Goal: Transaction & Acquisition: Purchase product/service

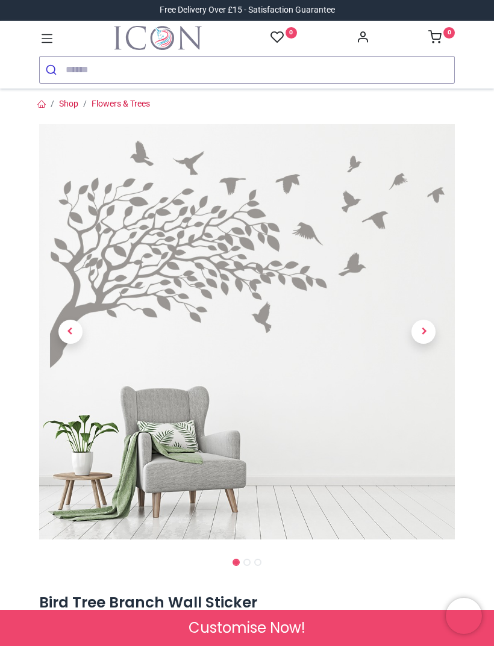
click at [428, 331] on span "Next" at bounding box center [423, 332] width 24 height 24
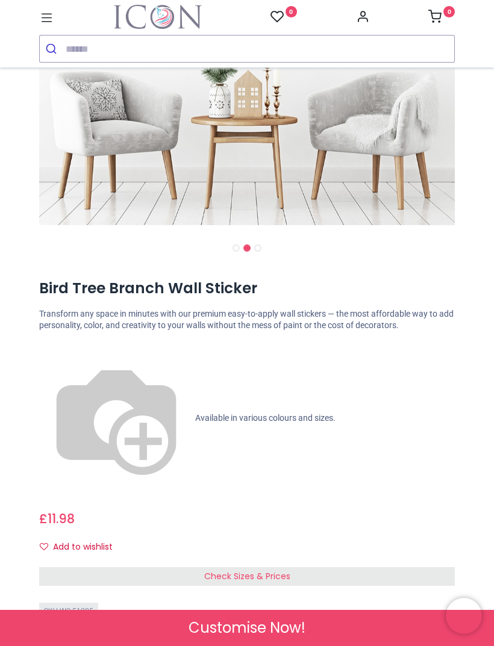
scroll to position [297, 0]
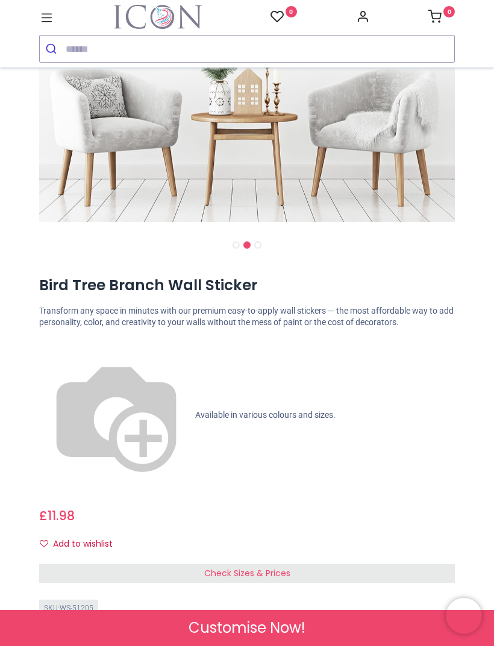
click at [347, 565] on div "Check Sizes & Prices" at bounding box center [247, 574] width 416 height 19
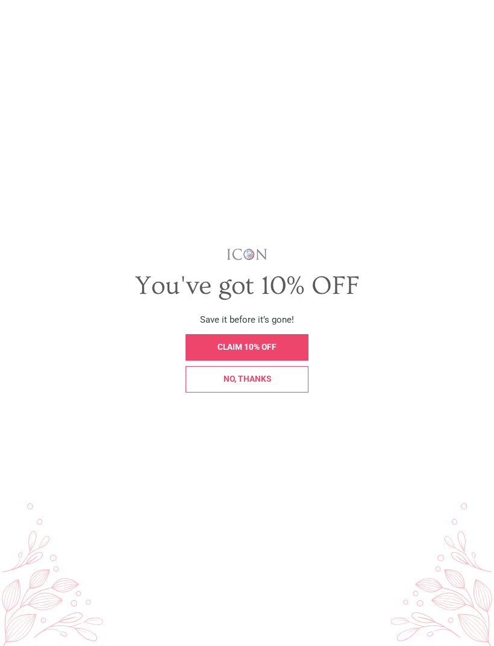
scroll to position [0, 0]
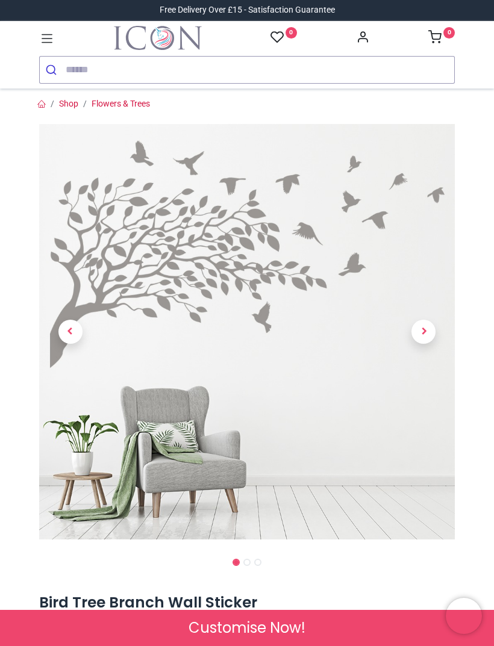
click at [422, 330] on span "Next" at bounding box center [423, 332] width 24 height 24
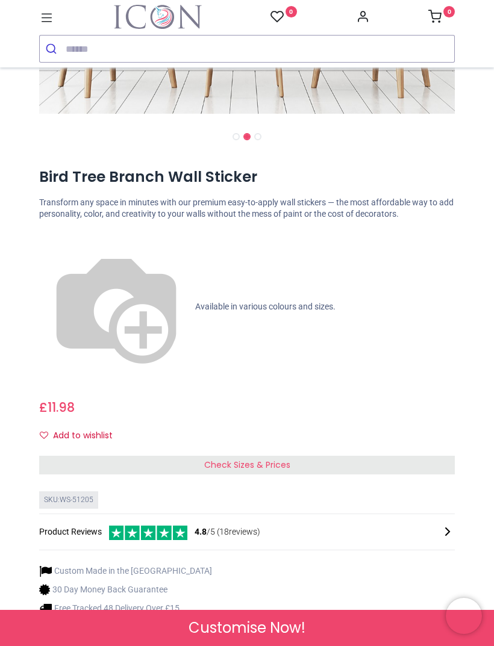
scroll to position [407, 0]
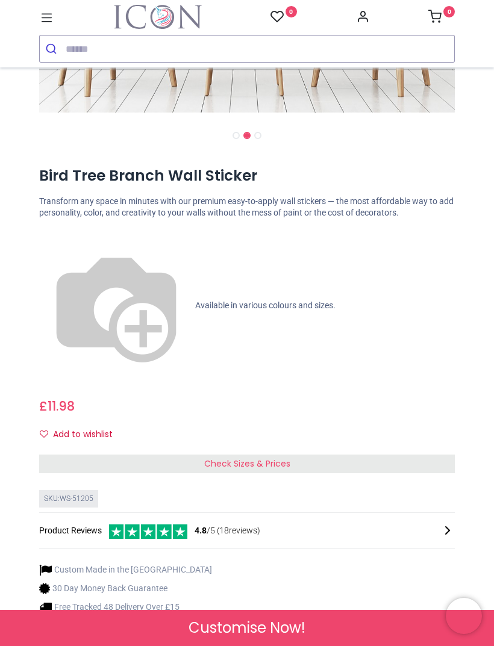
click at [311, 455] on div "Check Sizes & Prices" at bounding box center [247, 464] width 416 height 19
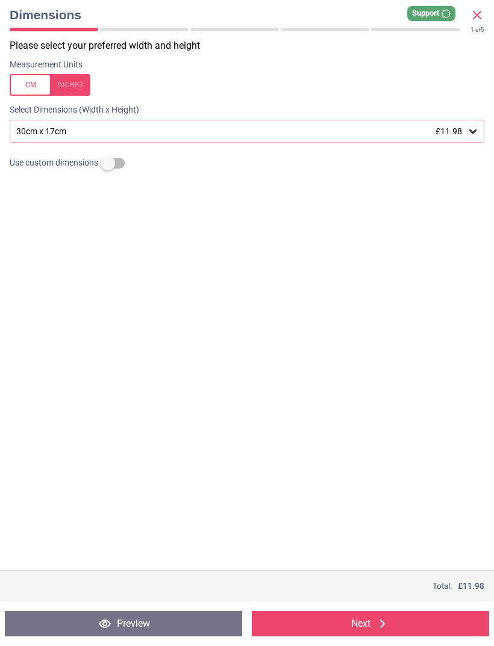
click at [468, 134] on icon at bounding box center [473, 131] width 12 height 12
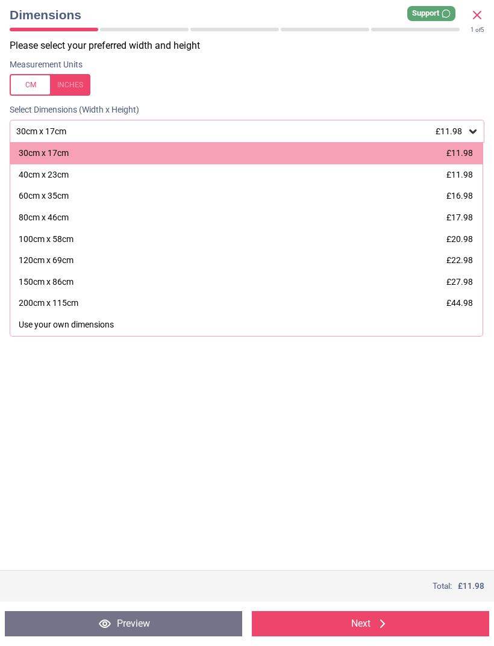
click at [63, 255] on div "120cm x 69cm" at bounding box center [46, 261] width 55 height 12
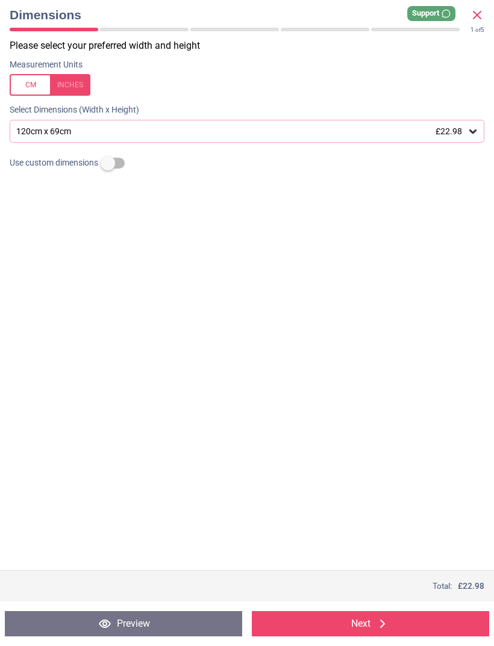
click at [378, 625] on icon at bounding box center [382, 624] width 14 height 14
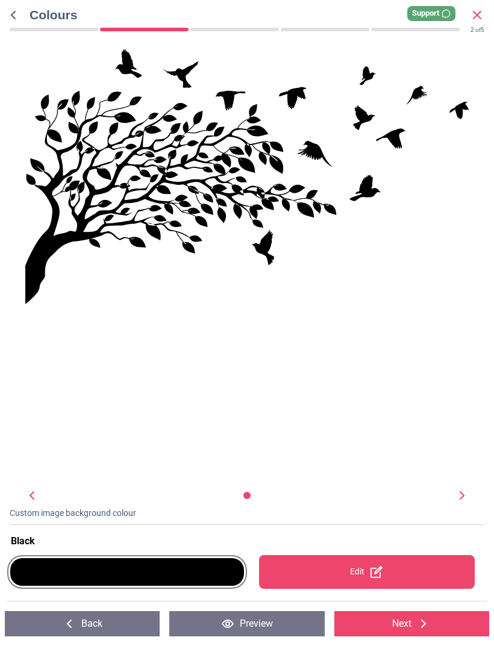
click at [146, 591] on div at bounding box center [127, 572] width 240 height 48
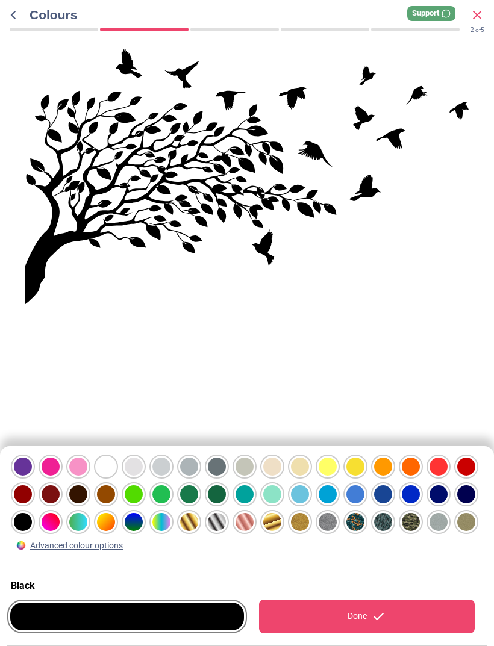
click at [157, 572] on div "Advanced colour options Black Done" at bounding box center [247, 546] width 494 height 200
click at [32, 476] on div at bounding box center [23, 467] width 18 height 18
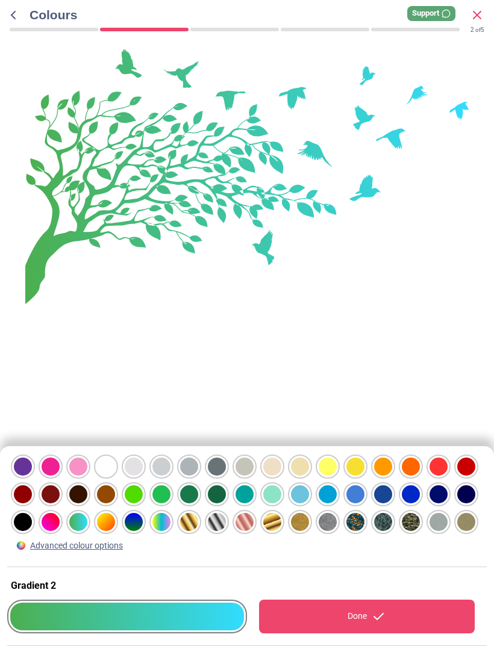
click at [32, 476] on div at bounding box center [23, 467] width 18 height 18
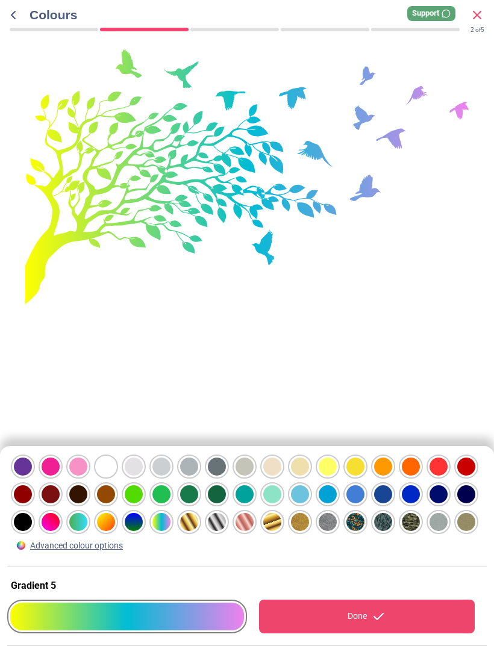
click at [32, 476] on div at bounding box center [23, 467] width 18 height 18
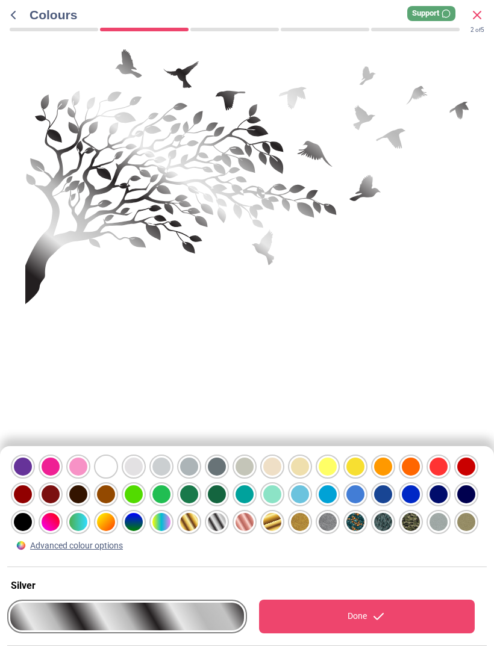
click at [32, 476] on div at bounding box center [23, 467] width 18 height 18
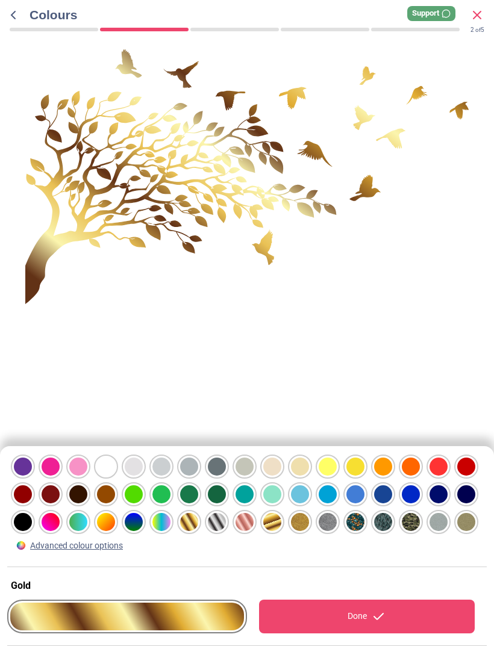
click at [32, 476] on div at bounding box center [23, 467] width 18 height 18
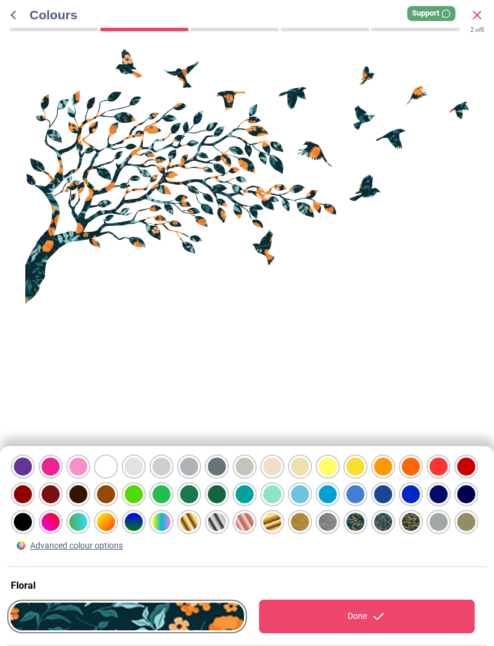
click at [32, 476] on div at bounding box center [23, 467] width 18 height 18
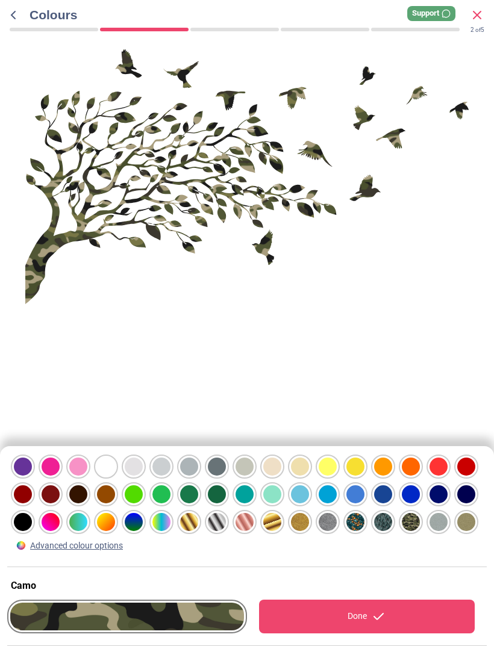
click at [32, 476] on div at bounding box center [23, 467] width 18 height 18
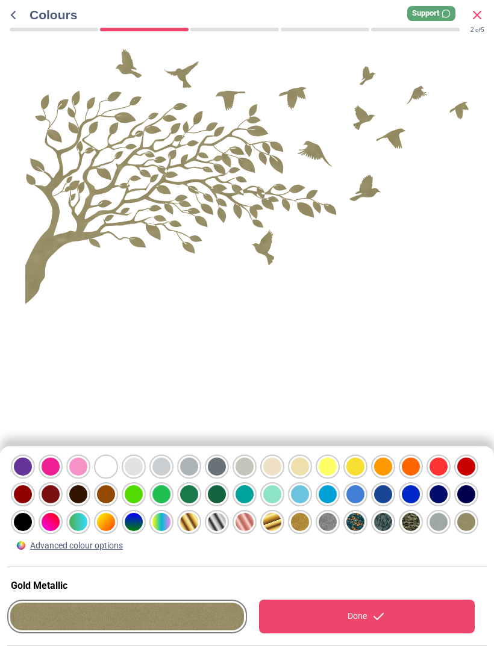
click at [32, 476] on div at bounding box center [23, 467] width 18 height 18
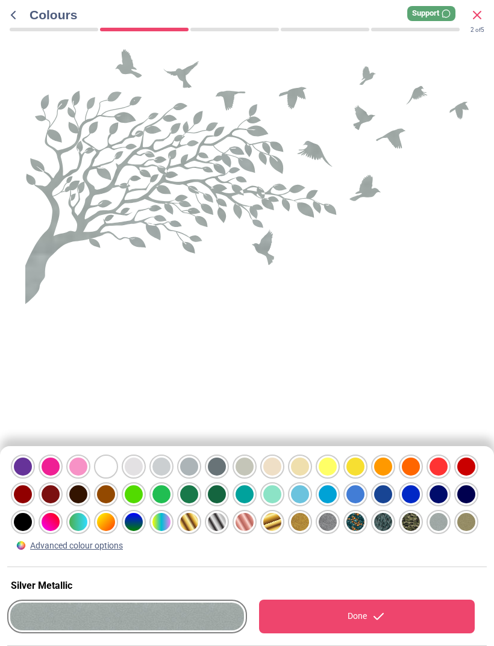
click at [32, 476] on div at bounding box center [23, 467] width 18 height 18
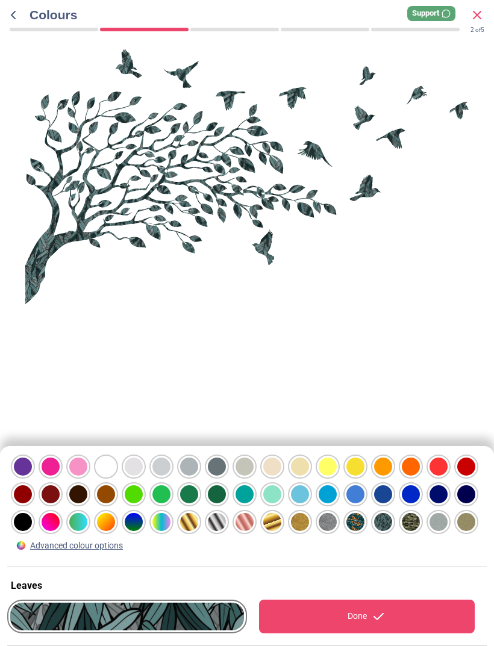
click at [32, 476] on div at bounding box center [23, 467] width 18 height 18
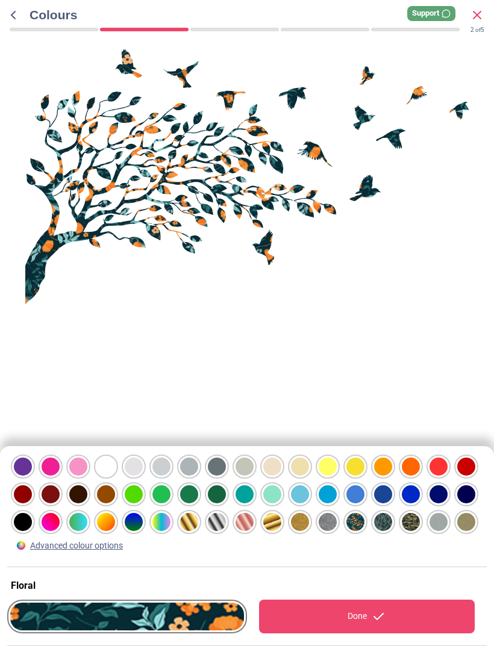
click at [32, 476] on div at bounding box center [23, 467] width 18 height 18
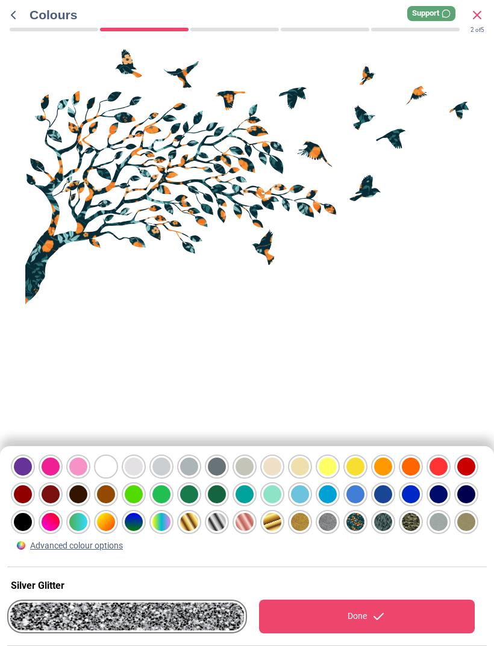
click at [32, 476] on div at bounding box center [23, 467] width 18 height 18
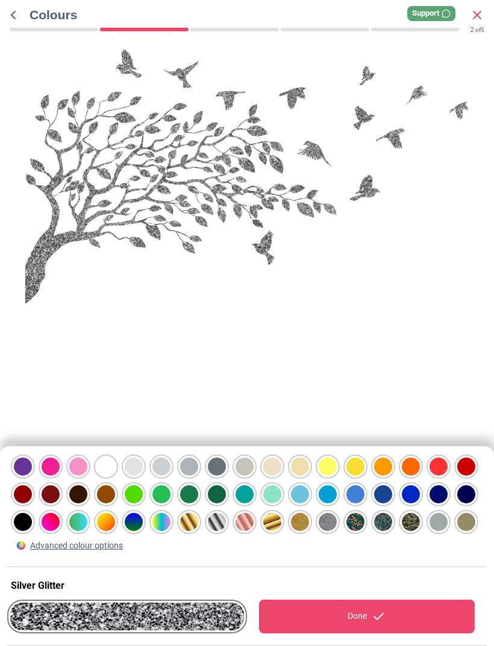
click at [32, 476] on div at bounding box center [23, 467] width 18 height 18
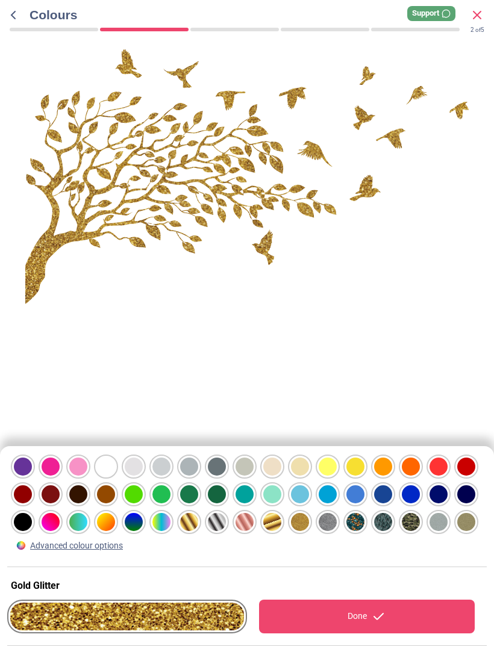
scroll to position [407, 0]
click at [32, 476] on div at bounding box center [23, 467] width 18 height 18
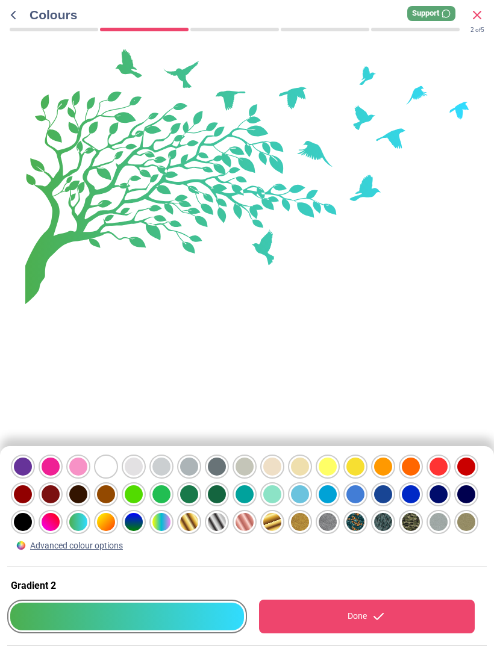
click at [32, 476] on div at bounding box center [23, 467] width 18 height 18
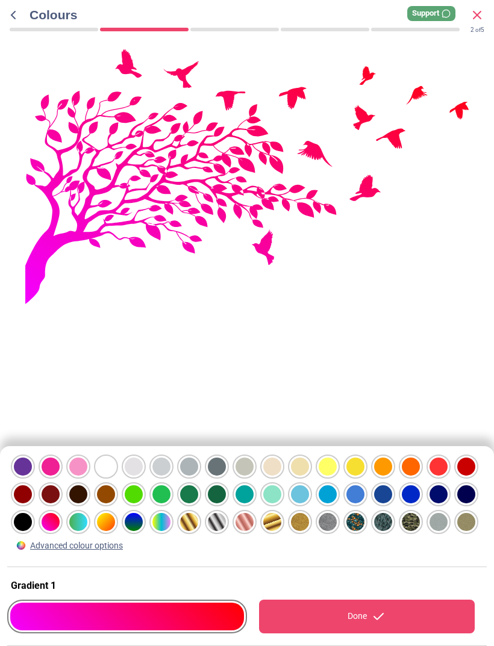
click at [32, 476] on div at bounding box center [23, 467] width 18 height 18
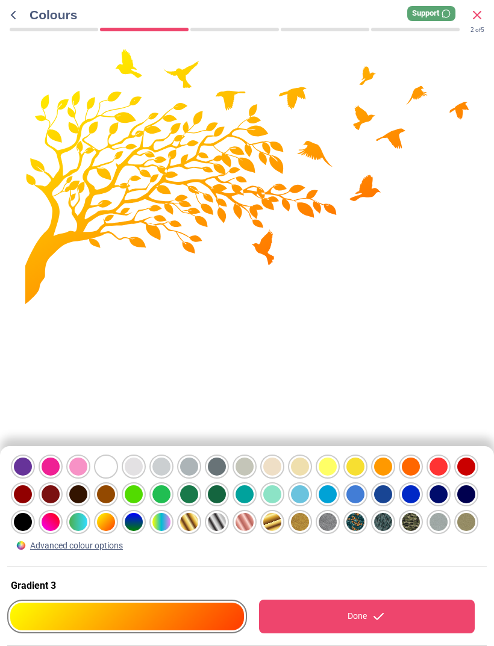
click at [32, 476] on div at bounding box center [23, 467] width 18 height 18
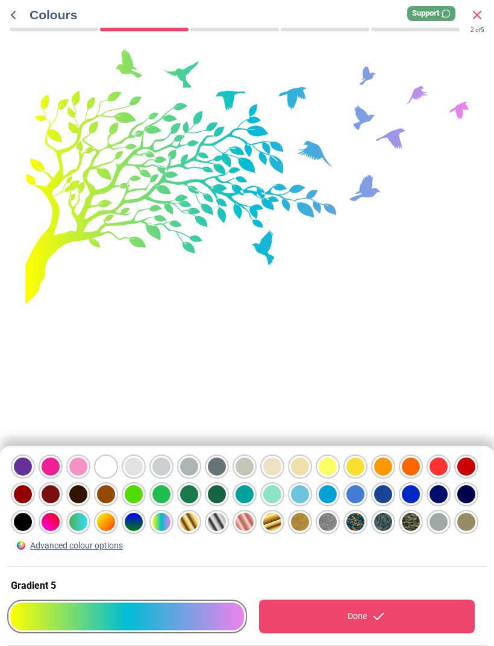
click at [32, 476] on div at bounding box center [23, 467] width 18 height 18
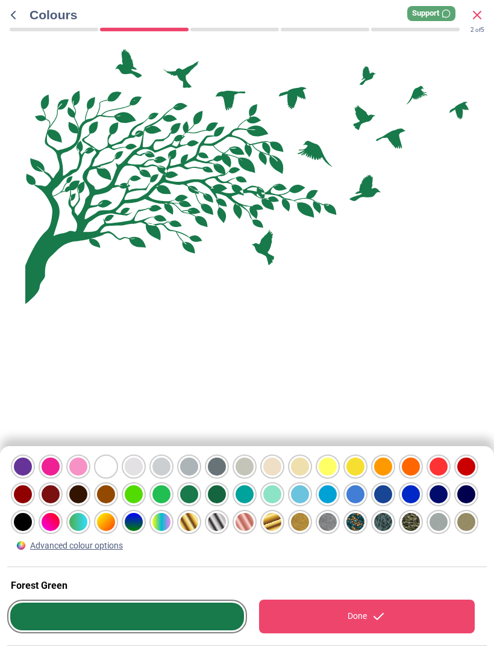
click at [32, 476] on div at bounding box center [23, 467] width 18 height 18
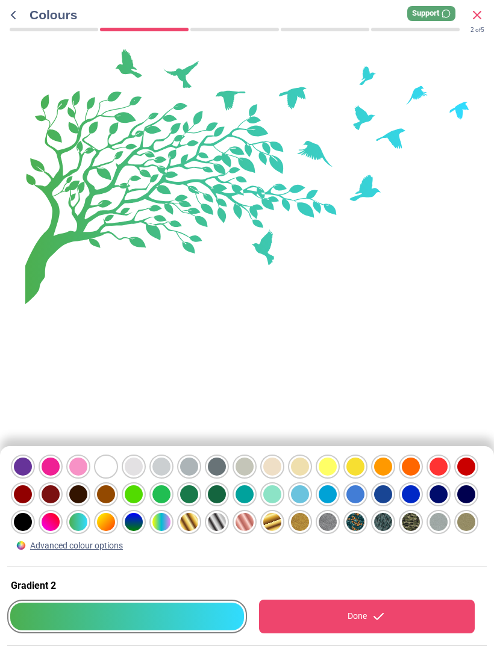
click at [32, 476] on div at bounding box center [23, 467] width 18 height 18
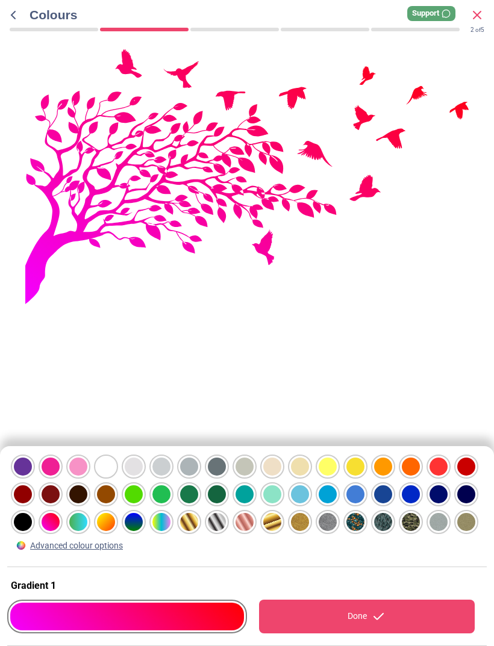
click at [32, 476] on div at bounding box center [23, 467] width 18 height 18
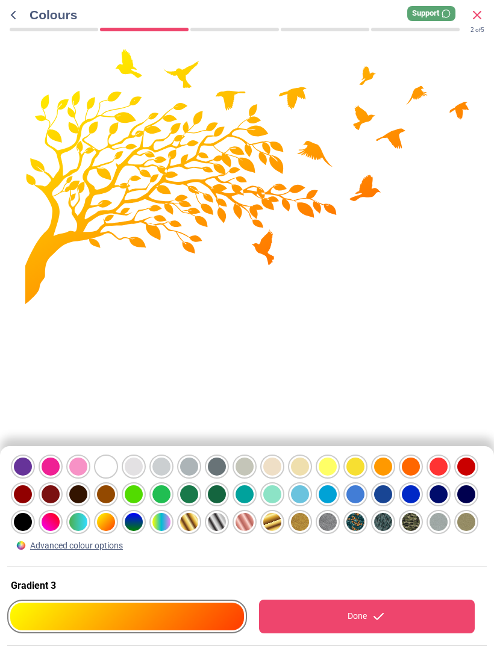
click at [32, 476] on div at bounding box center [23, 467] width 18 height 18
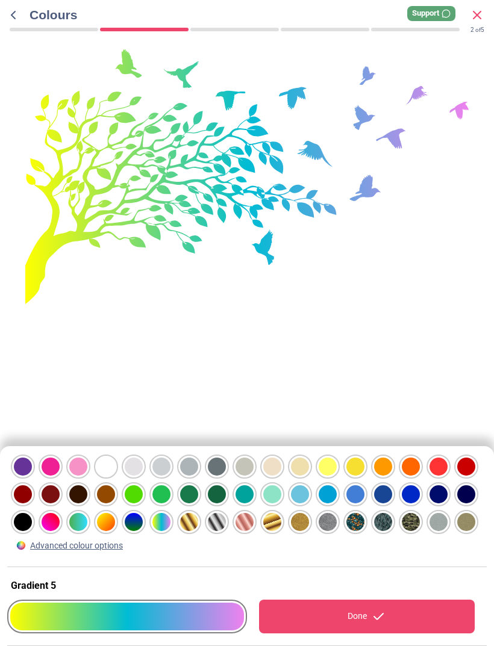
click at [32, 476] on div at bounding box center [23, 467] width 18 height 18
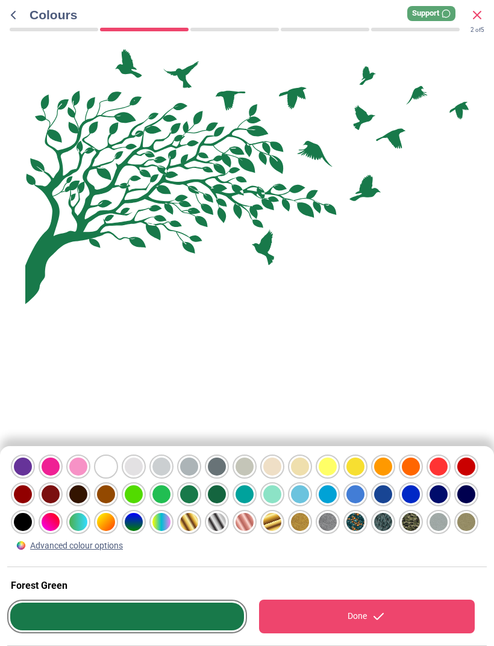
click at [361, 615] on div "Done" at bounding box center [367, 617] width 216 height 34
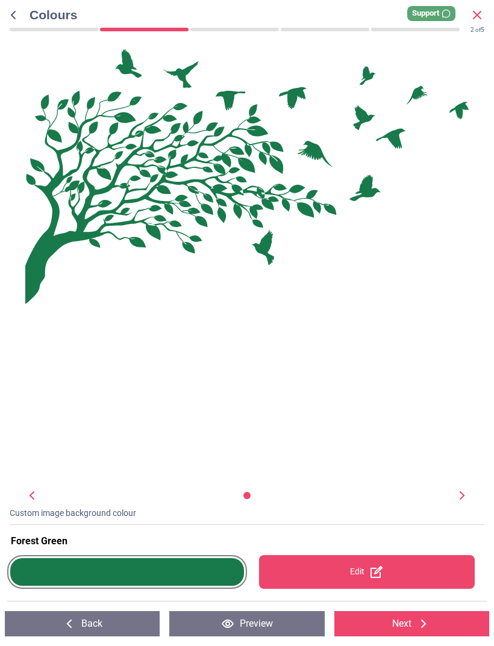
click at [148, 580] on div at bounding box center [127, 573] width 234 height 28
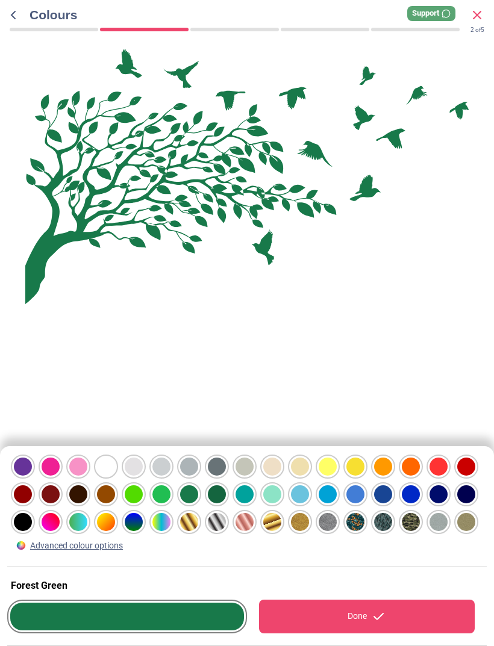
click at [32, 476] on div at bounding box center [23, 467] width 18 height 18
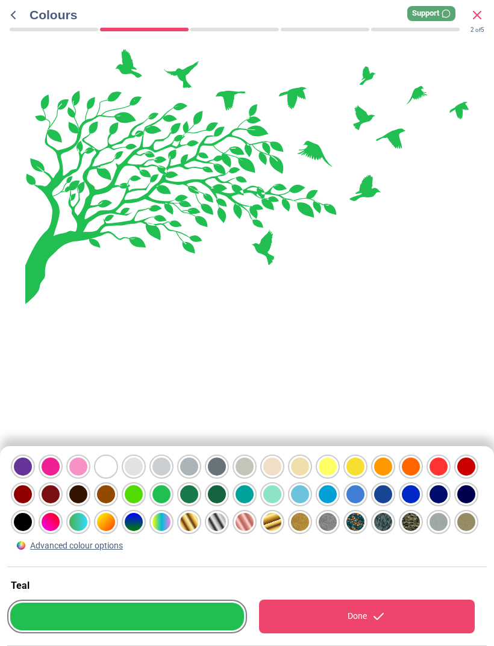
click at [32, 476] on div at bounding box center [23, 467] width 18 height 18
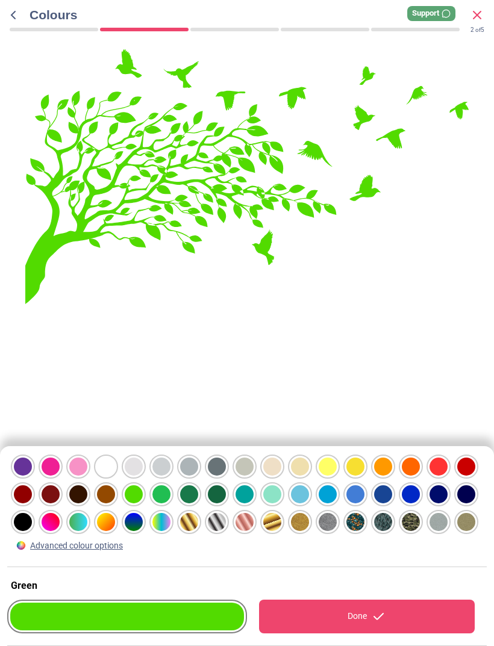
click at [32, 463] on div at bounding box center [23, 467] width 18 height 18
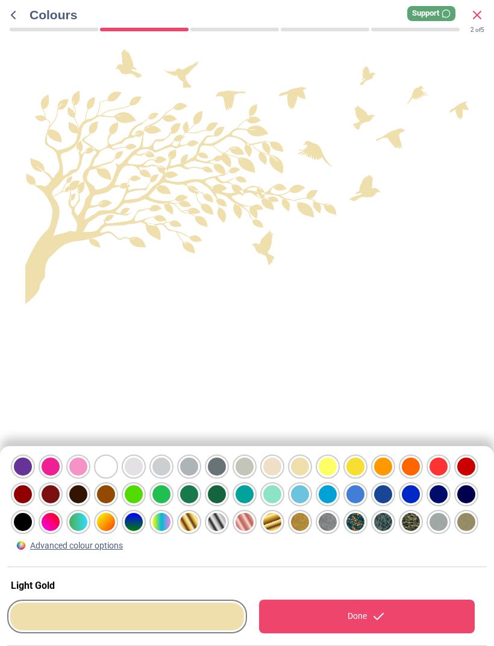
click at [32, 476] on div at bounding box center [23, 467] width 18 height 18
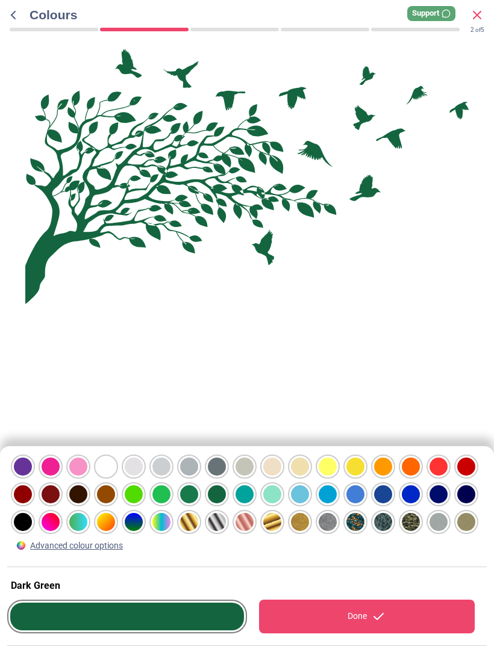
click at [32, 476] on div at bounding box center [23, 467] width 18 height 18
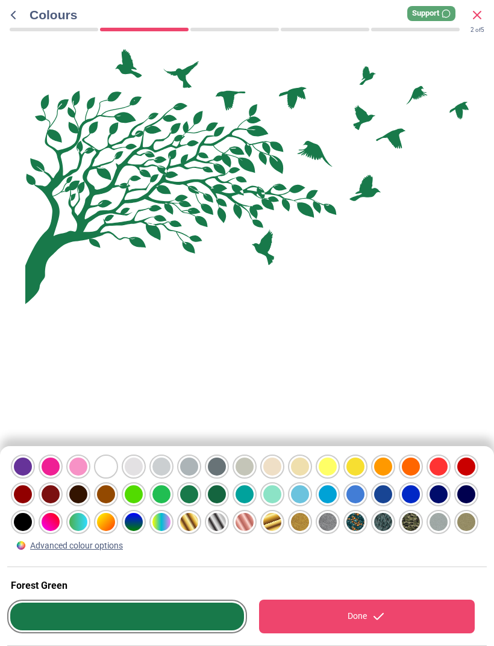
click at [32, 476] on div at bounding box center [23, 467] width 18 height 18
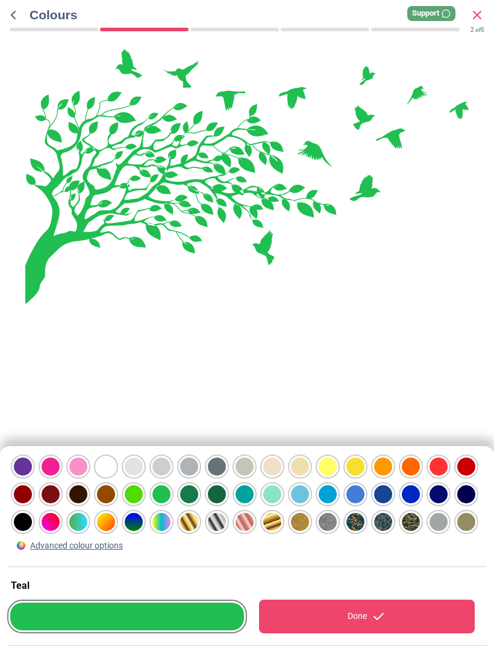
click at [32, 476] on div at bounding box center [23, 467] width 18 height 18
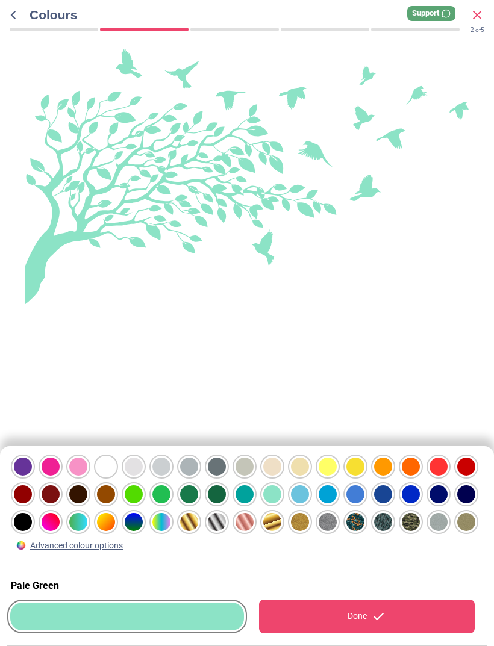
click at [32, 476] on div at bounding box center [23, 467] width 18 height 18
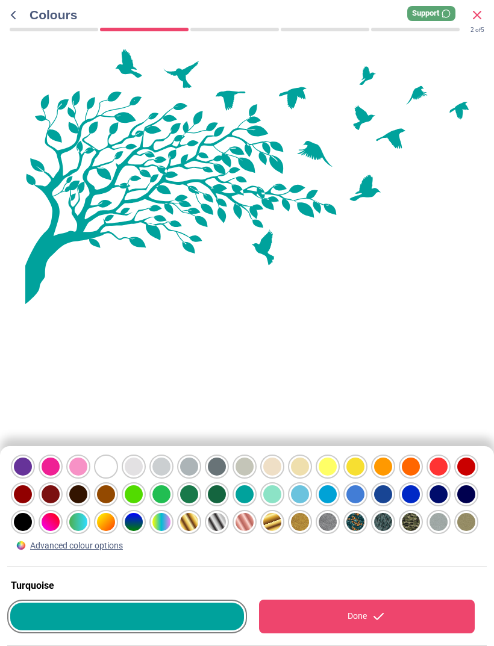
click at [32, 476] on div at bounding box center [23, 467] width 18 height 18
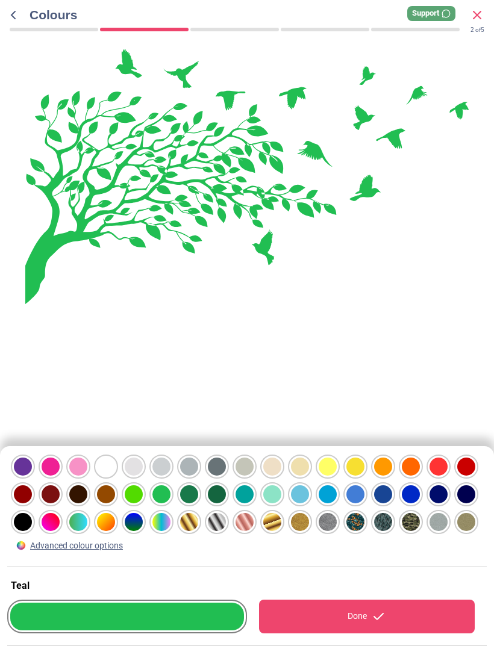
click at [32, 476] on div at bounding box center [23, 467] width 18 height 18
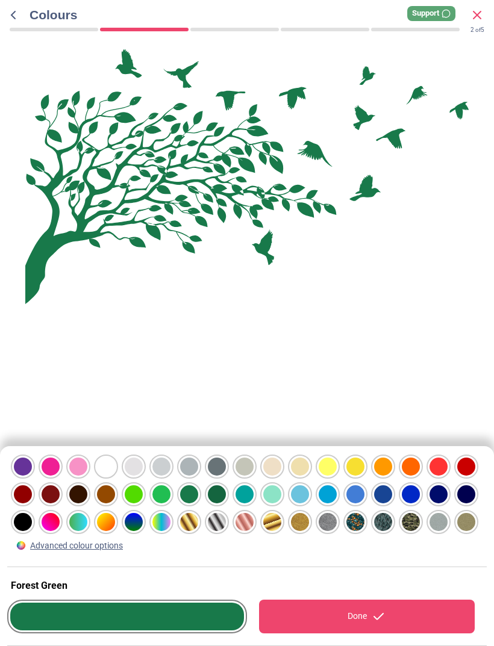
click at [328, 624] on div "Done" at bounding box center [367, 617] width 216 height 34
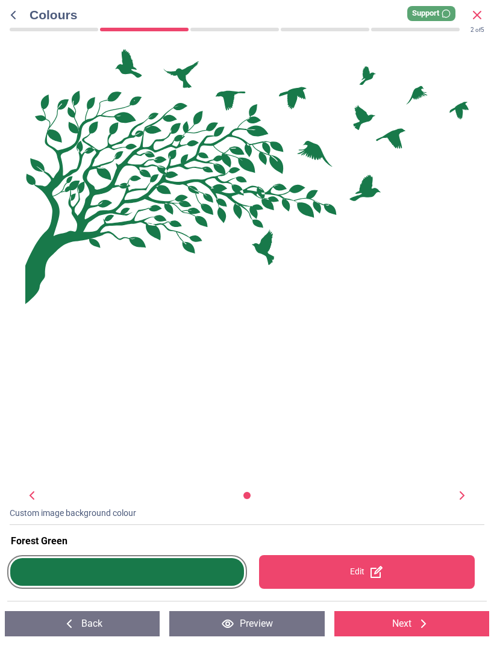
click at [384, 636] on button "Next" at bounding box center [411, 624] width 155 height 25
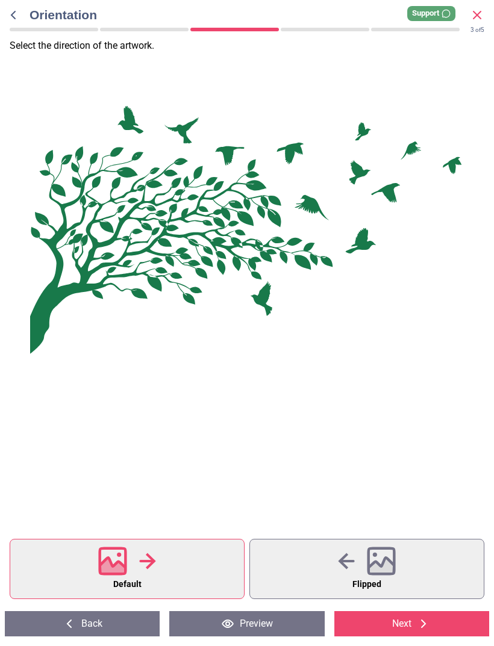
click at [422, 630] on icon at bounding box center [423, 624] width 14 height 14
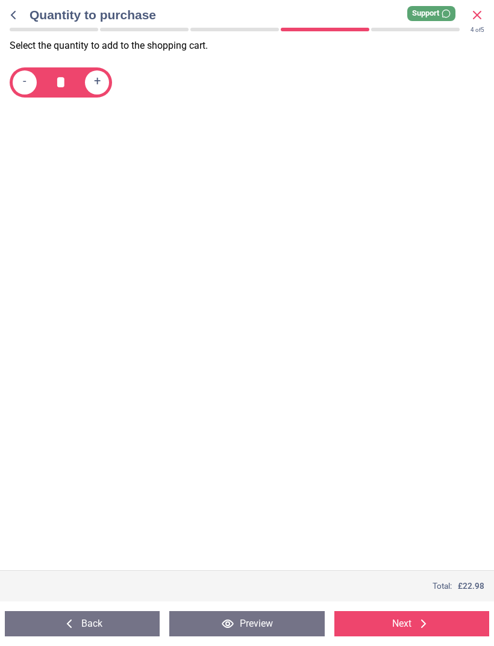
click at [422, 627] on icon at bounding box center [423, 624] width 5 height 8
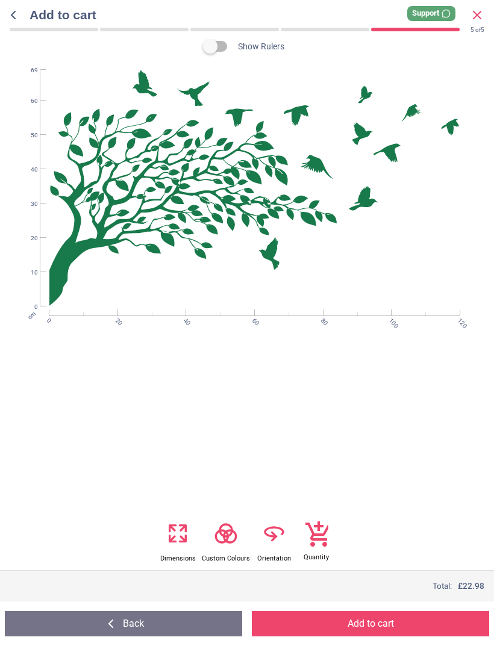
click at [400, 627] on button "Add to cart" at bounding box center [370, 624] width 237 height 25
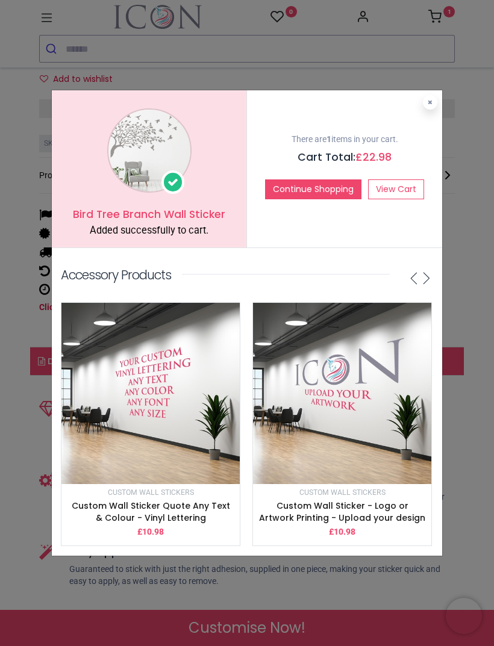
click at [407, 199] on link "View Cart" at bounding box center [396, 190] width 56 height 20
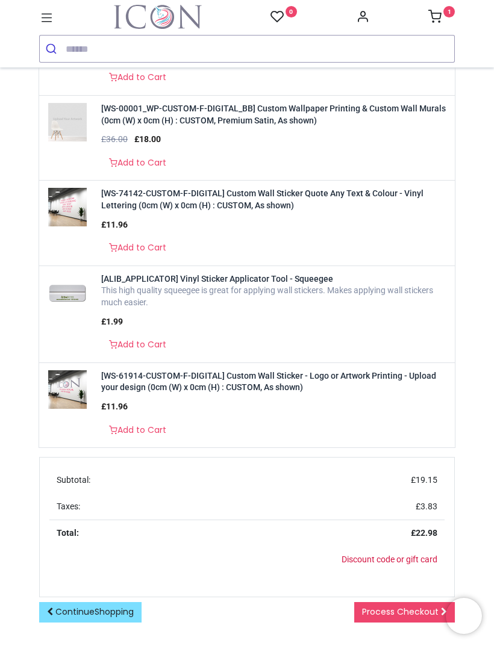
scroll to position [353, 0]
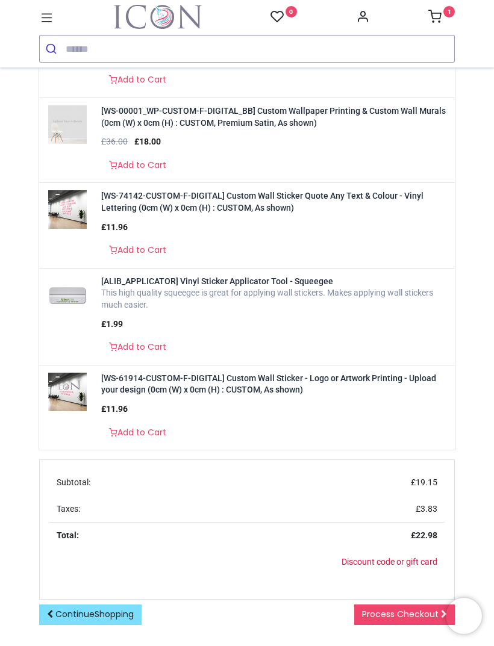
click at [381, 287] on div "This high quality squeegee is great for applying wall stickers. Makes applying …" at bounding box center [274, 298] width 346 height 23
click at [260, 288] on div "This high quality squeegee is great for applying wall stickers. Makes applying …" at bounding box center [274, 298] width 346 height 23
click at [129, 325] on td "£ 1.99 £ 1.99" at bounding box center [112, 328] width 36 height 19
click at [205, 287] on div "This high quality squeegee is great for applying wall stickers. Makes applying …" at bounding box center [274, 298] width 346 height 23
click at [140, 343] on link "Add to Cart" at bounding box center [137, 347] width 73 height 20
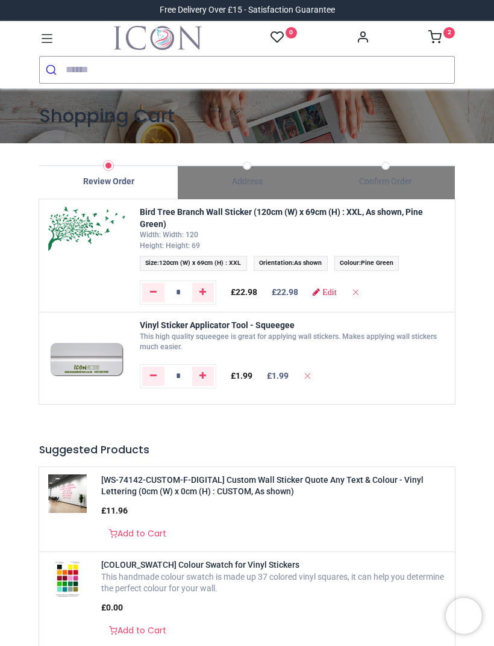
scroll to position [0, 0]
click at [438, 36] on icon at bounding box center [434, 36] width 13 height 13
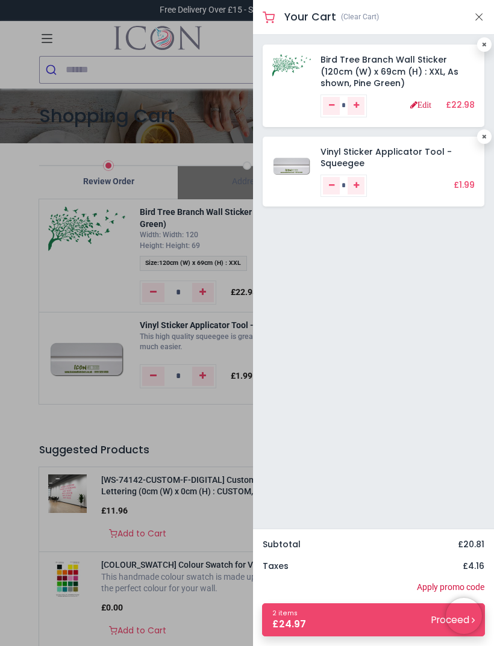
click at [449, 407] on div "Bird Tree Branch Wall Sticker (120cm (W) x 69cm (H) : XXL, As shown, Pine Green…" at bounding box center [373, 282] width 241 height 494
click at [391, 628] on link "2 items £ 24.97 Proceed" at bounding box center [373, 620] width 223 height 33
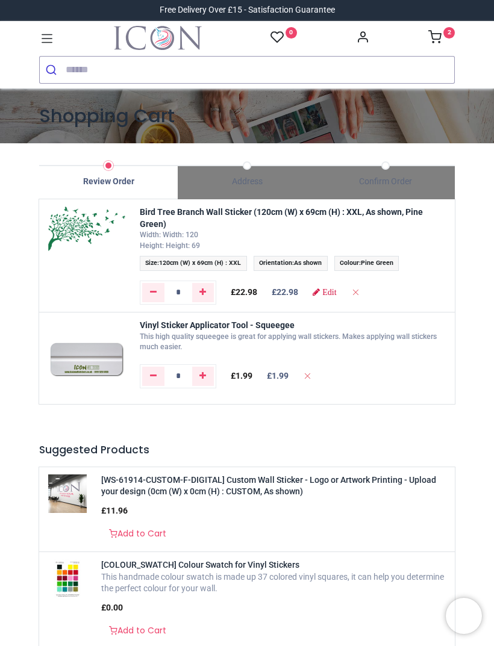
click at [442, 34] on link "2" at bounding box center [441, 39] width 27 height 10
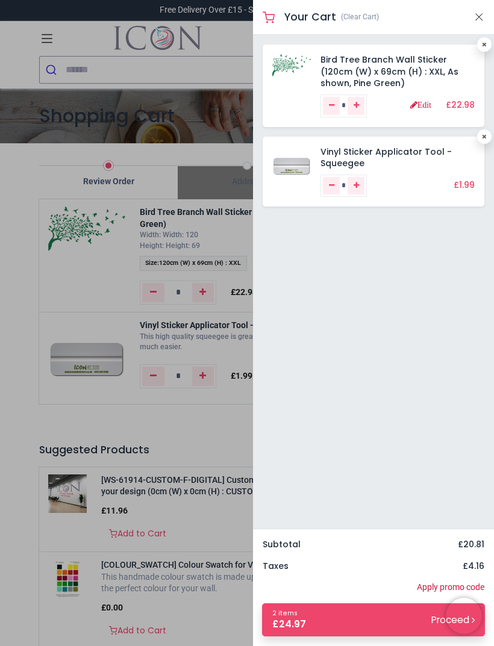
click at [419, 629] on link "2 items £ 24.97 Proceed" at bounding box center [373, 620] width 223 height 33
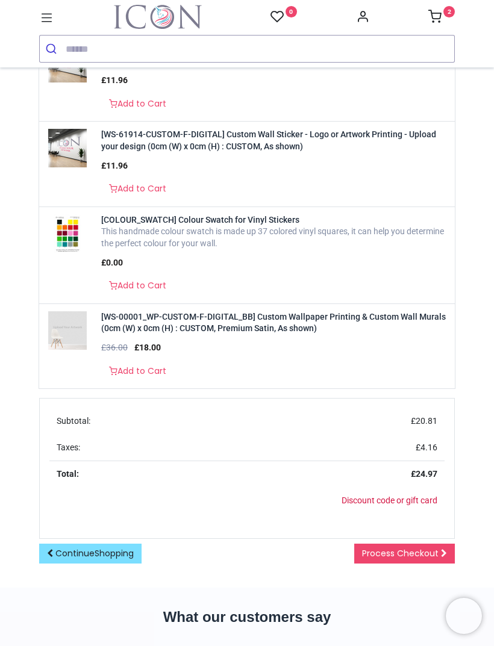
scroll to position [422, 0]
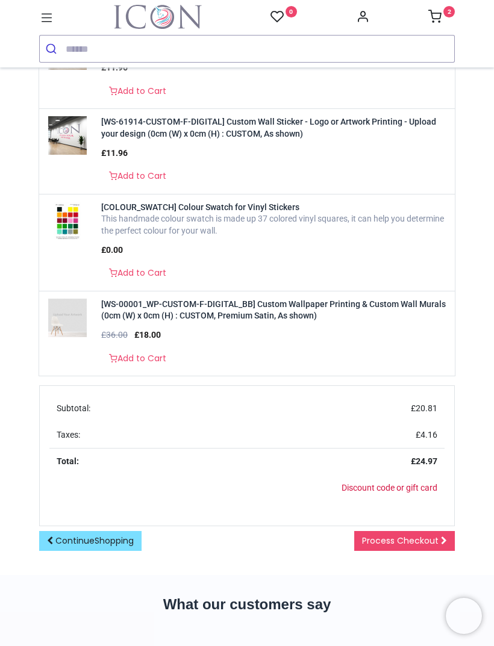
click at [435, 535] on span "Process Checkout" at bounding box center [400, 541] width 77 height 12
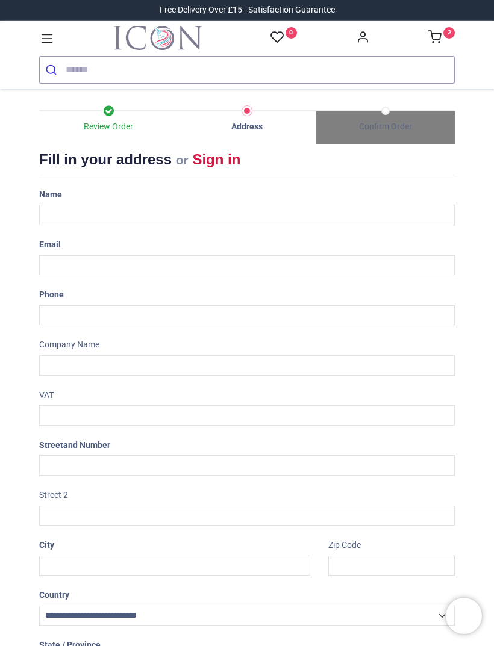
select select "***"
click at [215, 194] on div "Name" at bounding box center [247, 205] width 434 height 40
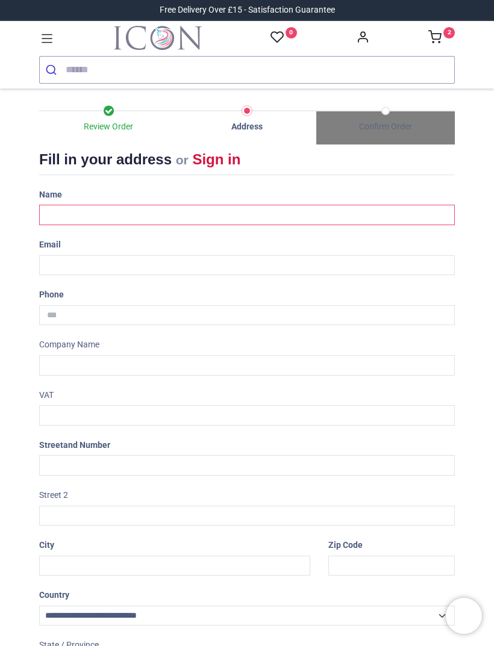
click at [186, 217] on input "text" at bounding box center [247, 215] width 416 height 20
type input "**********"
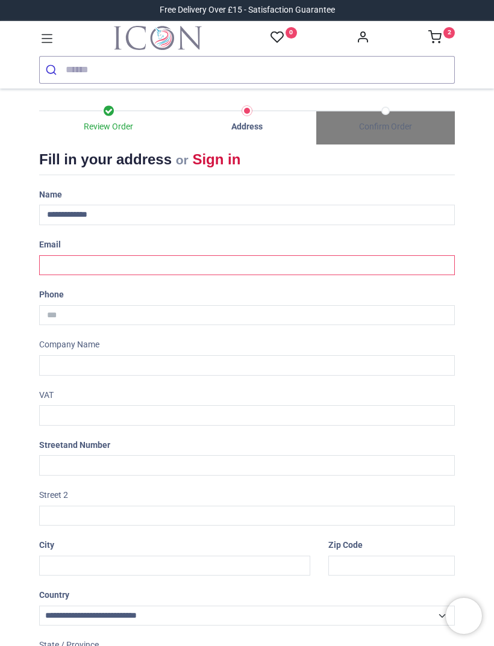
type input "**********"
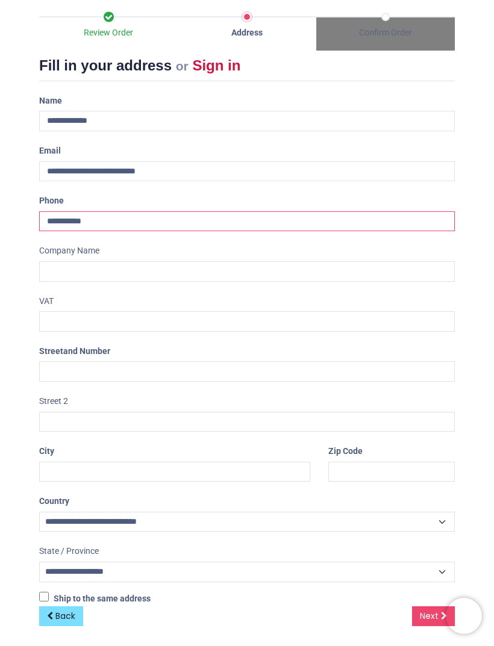
scroll to position [93, 0]
type input "**********"
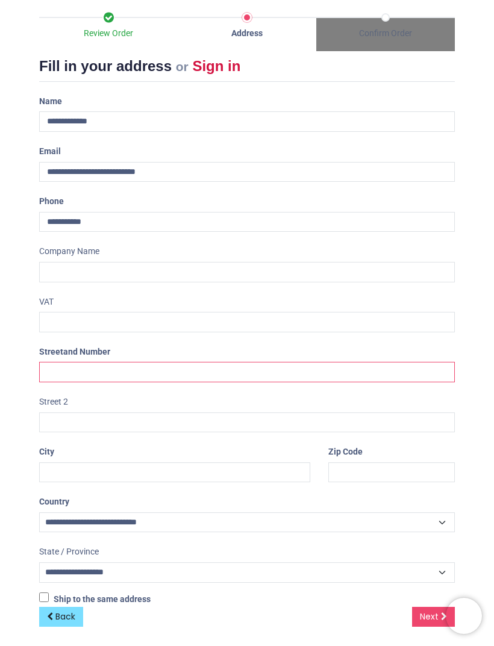
click at [295, 376] on input "text" at bounding box center [247, 372] width 416 height 20
type input "**********"
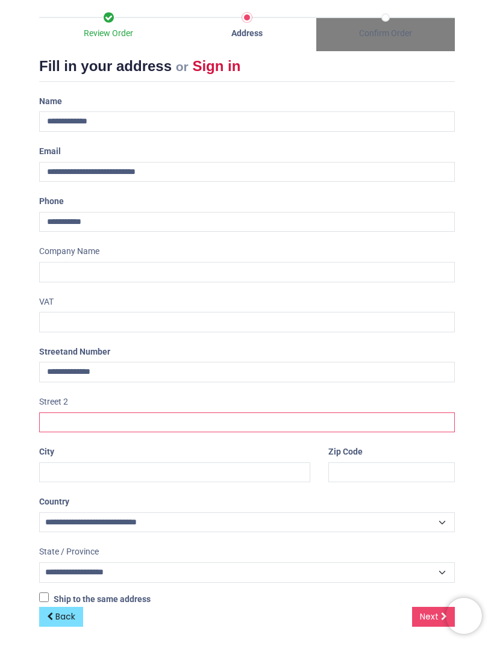
type input "**********"
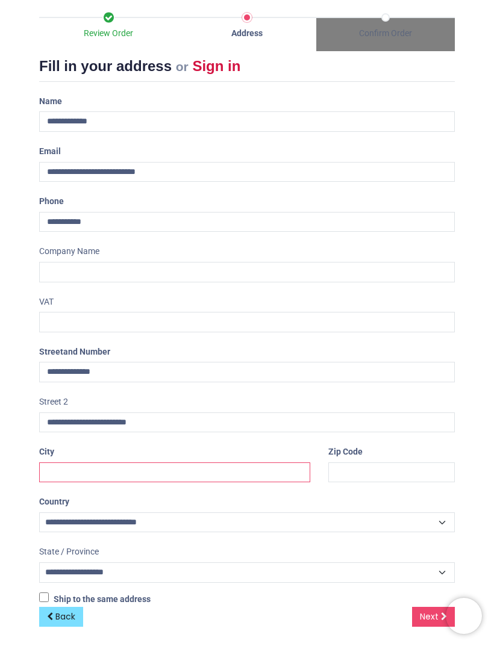
type input "**********"
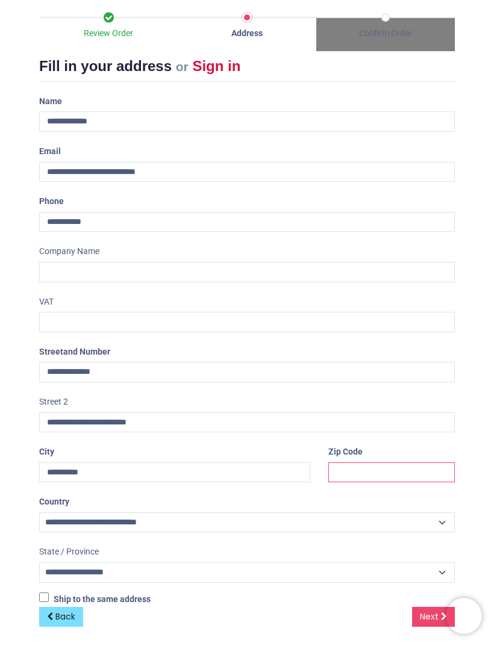
type input "*******"
select select "***"
click at [426, 612] on span "Next" at bounding box center [429, 617] width 19 height 12
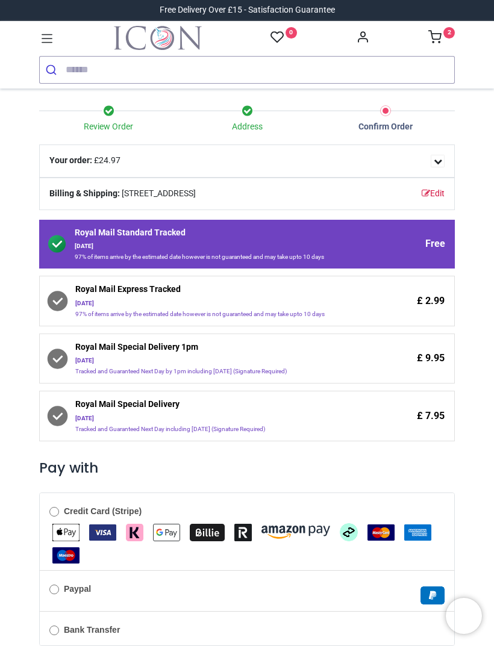
click at [460, 503] on div "Edit Billing & Shipping: [STREET_ADDRESS] Choose a delivery method Royal Mail S…" at bounding box center [247, 439] width 434 height 522
click at [63, 305] on icon at bounding box center [57, 300] width 17 height 17
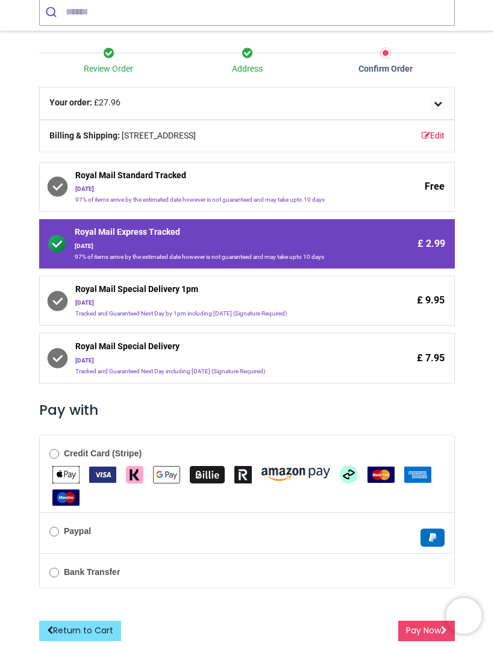
scroll to position [65, 0]
click at [419, 634] on button "Pay Now" at bounding box center [426, 631] width 57 height 20
